Goal: Information Seeking & Learning: Learn about a topic

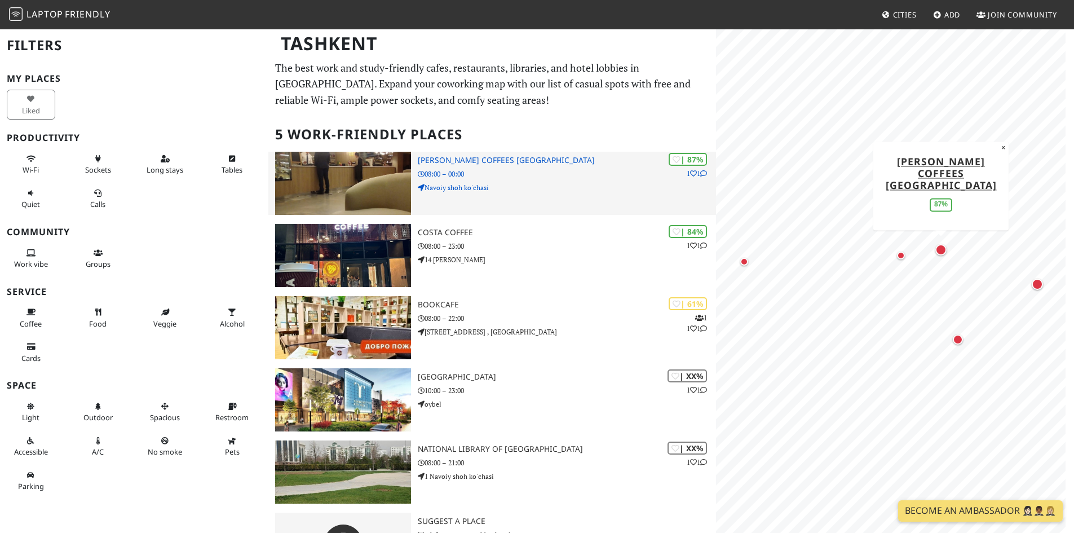
click at [435, 177] on p "08:00 – 00:00" at bounding box center [567, 174] width 298 height 11
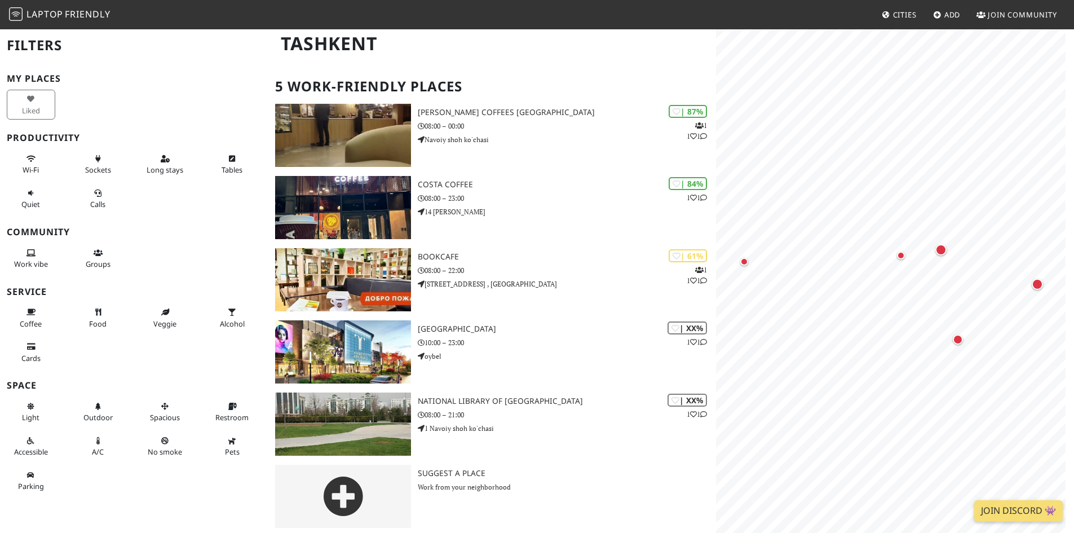
scroll to position [52, 0]
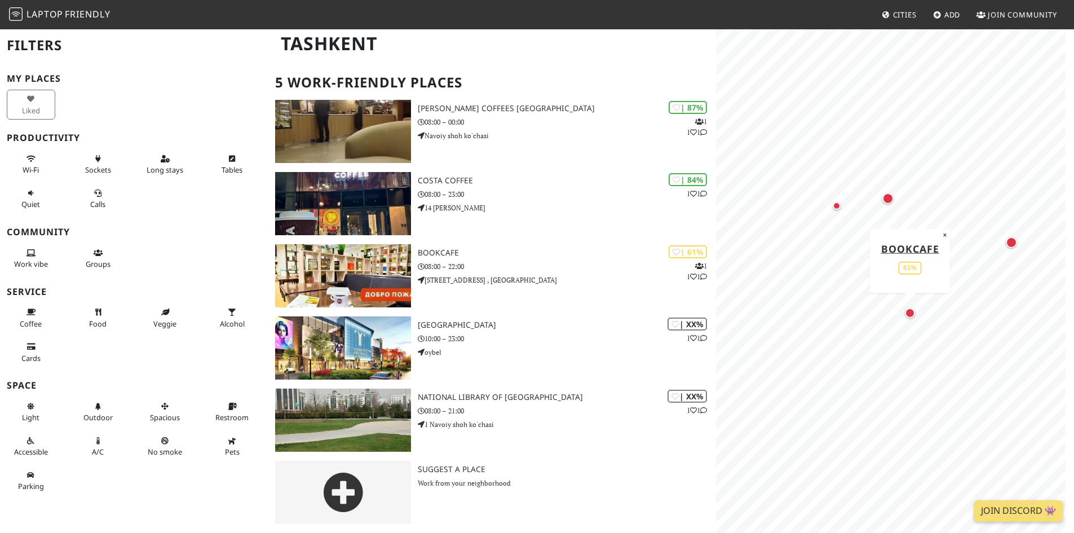
click at [911, 316] on div "Map marker" at bounding box center [910, 313] width 10 height 10
click at [836, 203] on div "Map marker" at bounding box center [836, 206] width 8 height 8
